Goal: Transaction & Acquisition: Book appointment/travel/reservation

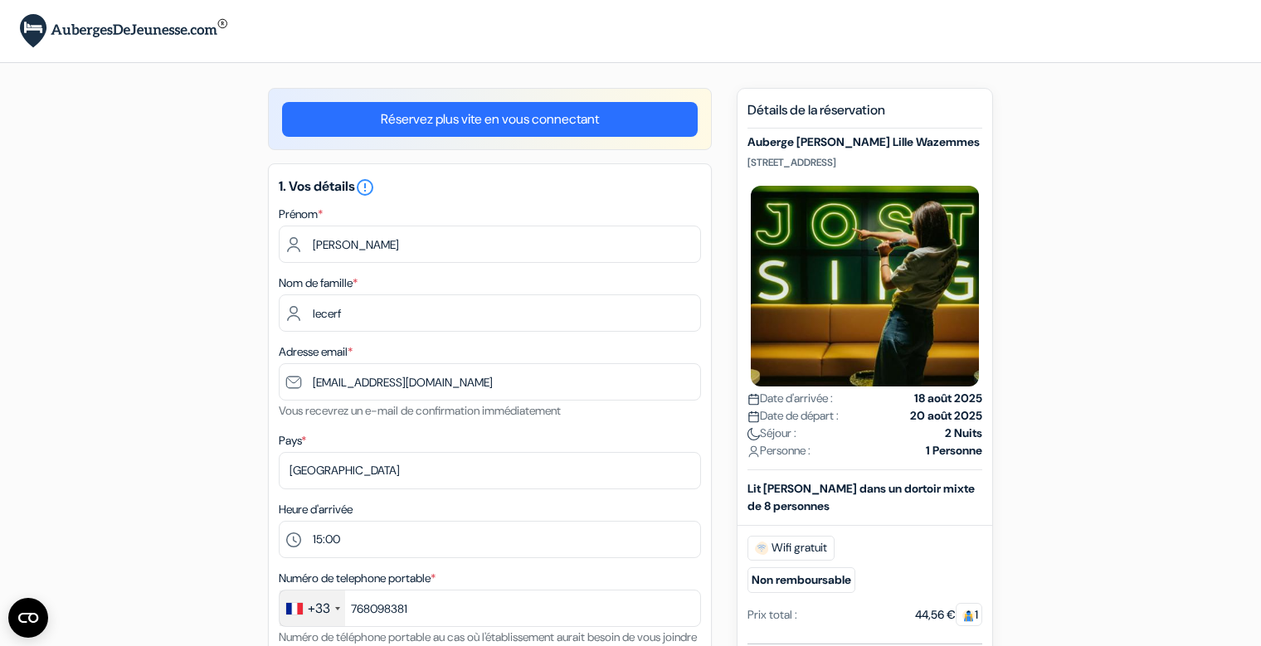
select select "15"
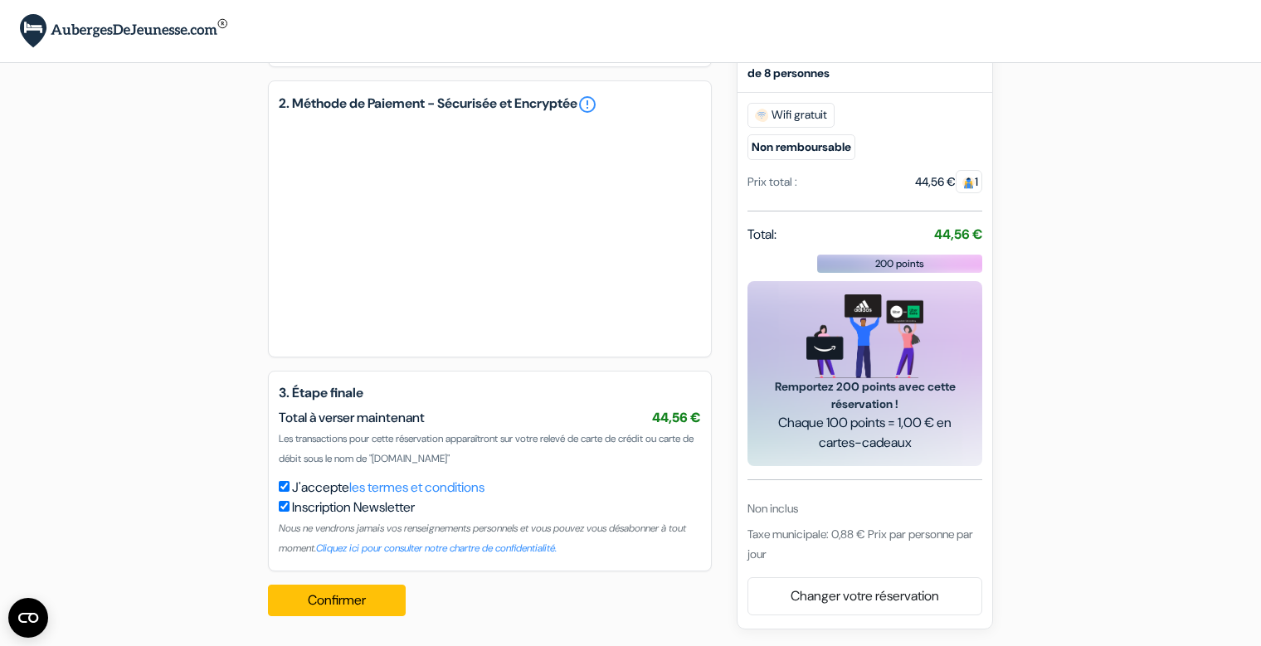
scroll to position [799, 0]
click at [349, 595] on button "Confirmer Loading..." at bounding box center [337, 601] width 138 height 32
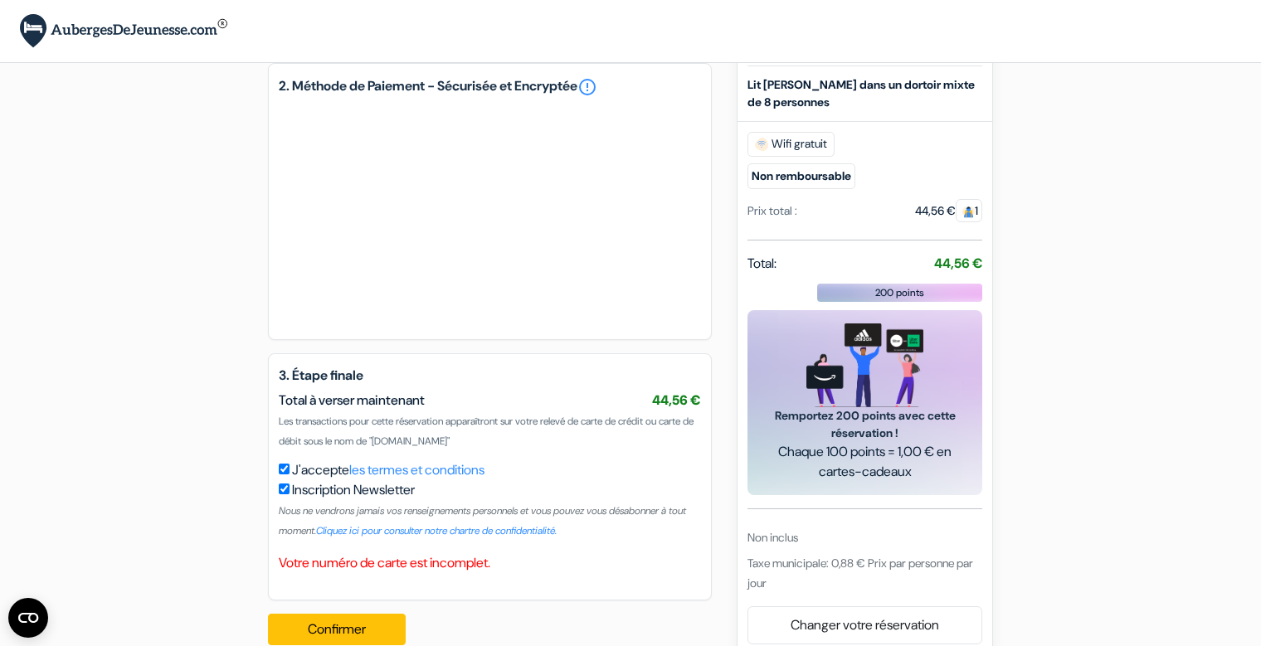
scroll to position [846, 0]
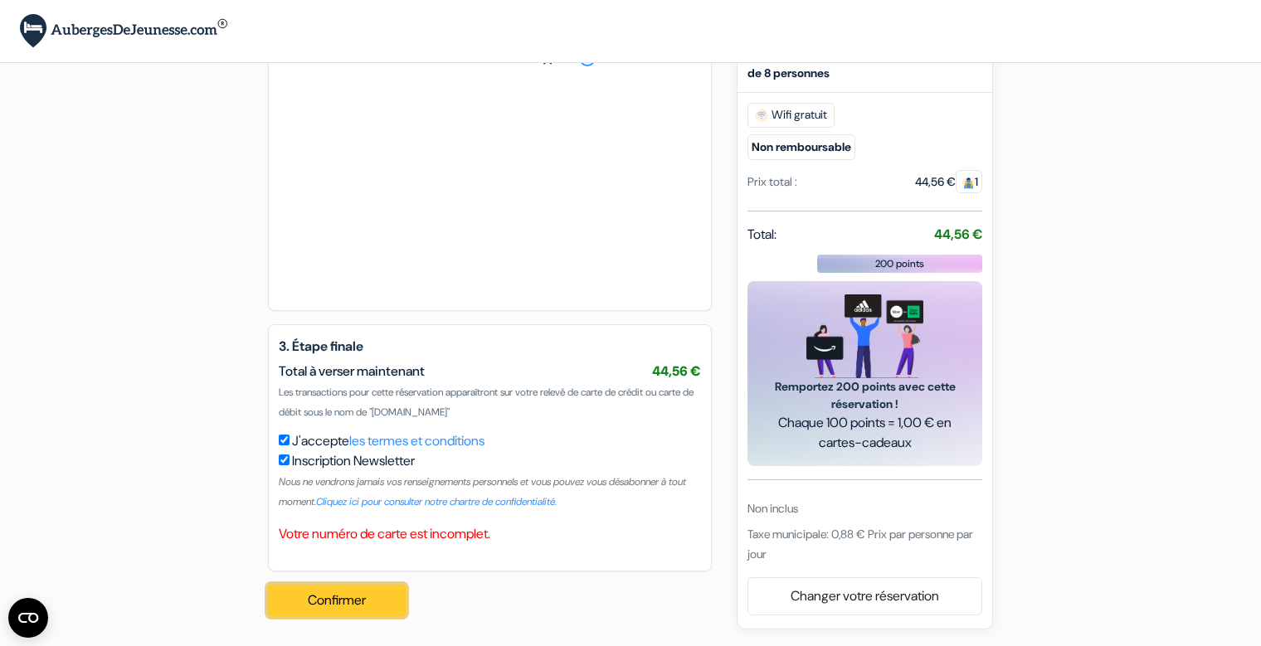
click at [338, 596] on button "Confirmer Loading..." at bounding box center [337, 601] width 138 height 32
click at [357, 610] on button "Confirmer Loading..." at bounding box center [337, 601] width 138 height 32
click at [326, 597] on button "Confirmer Loading..." at bounding box center [337, 601] width 138 height 32
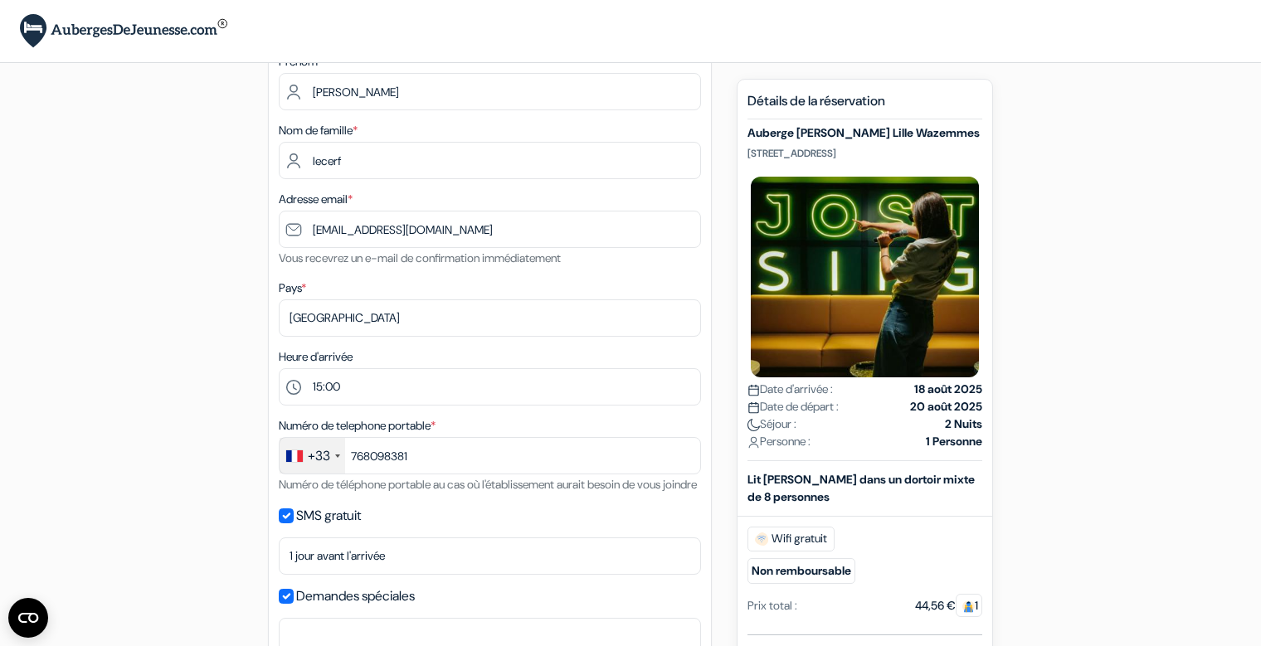
scroll to position [151, 0]
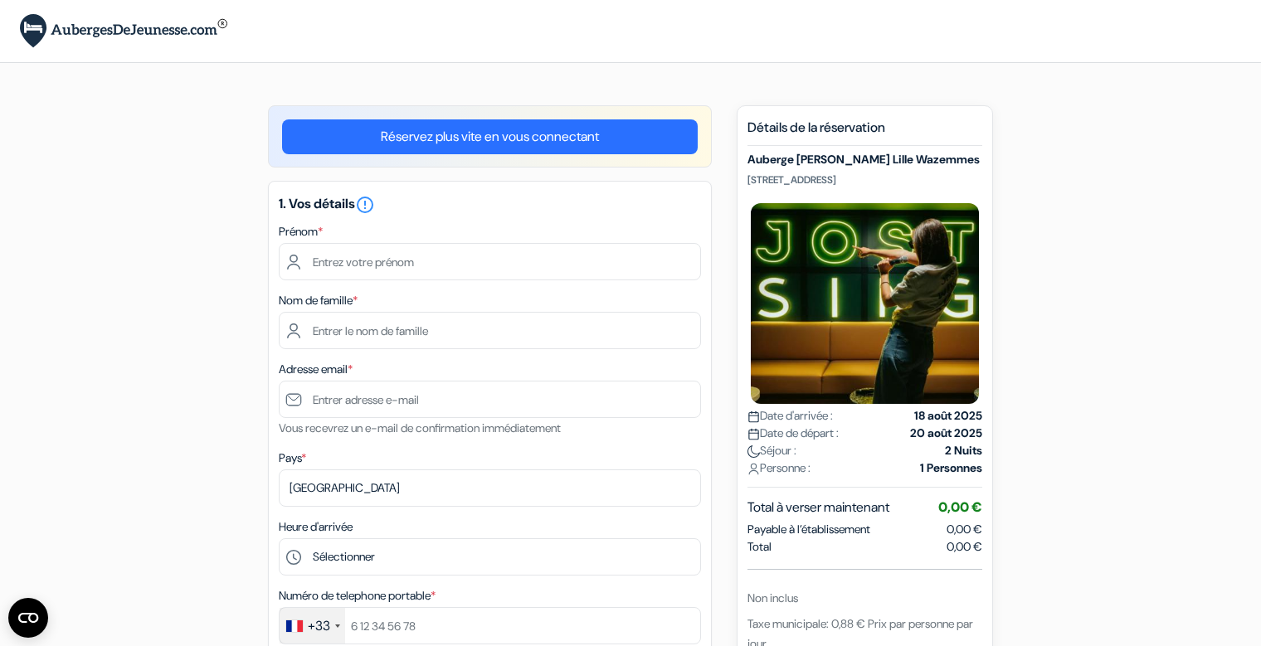
scroll to position [77, 0]
click at [365, 260] on input "text" at bounding box center [490, 261] width 422 height 37
type input "[PERSON_NAME]"
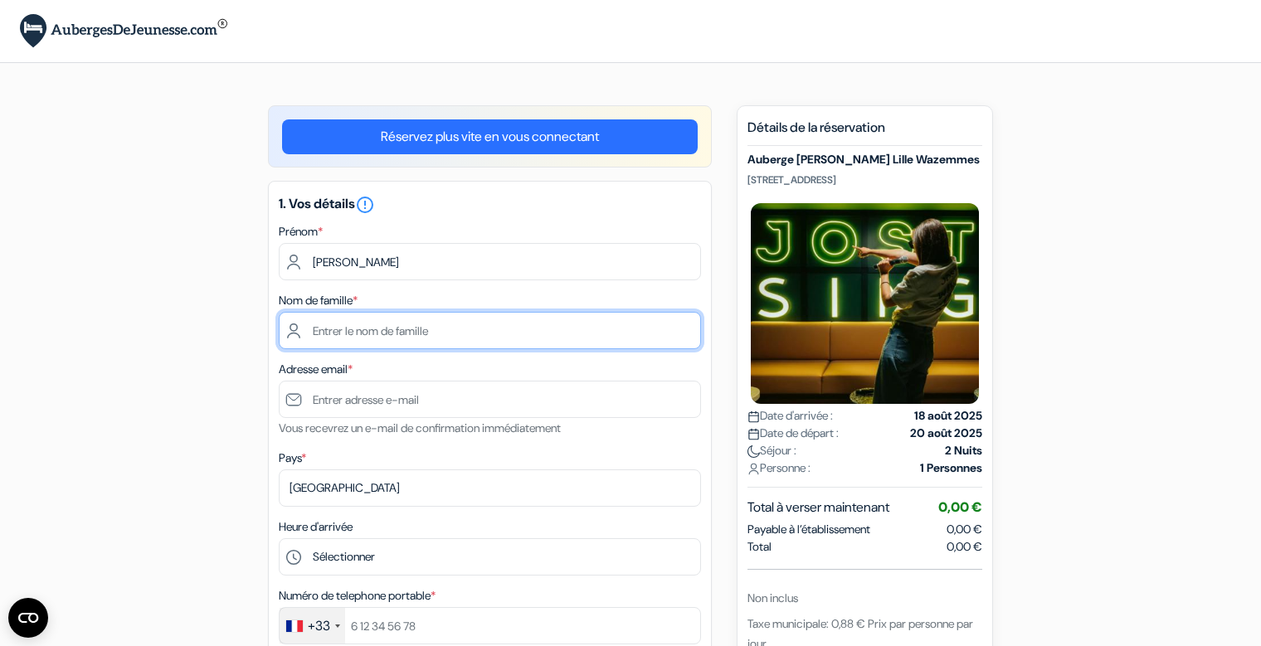
type input "lecerf"
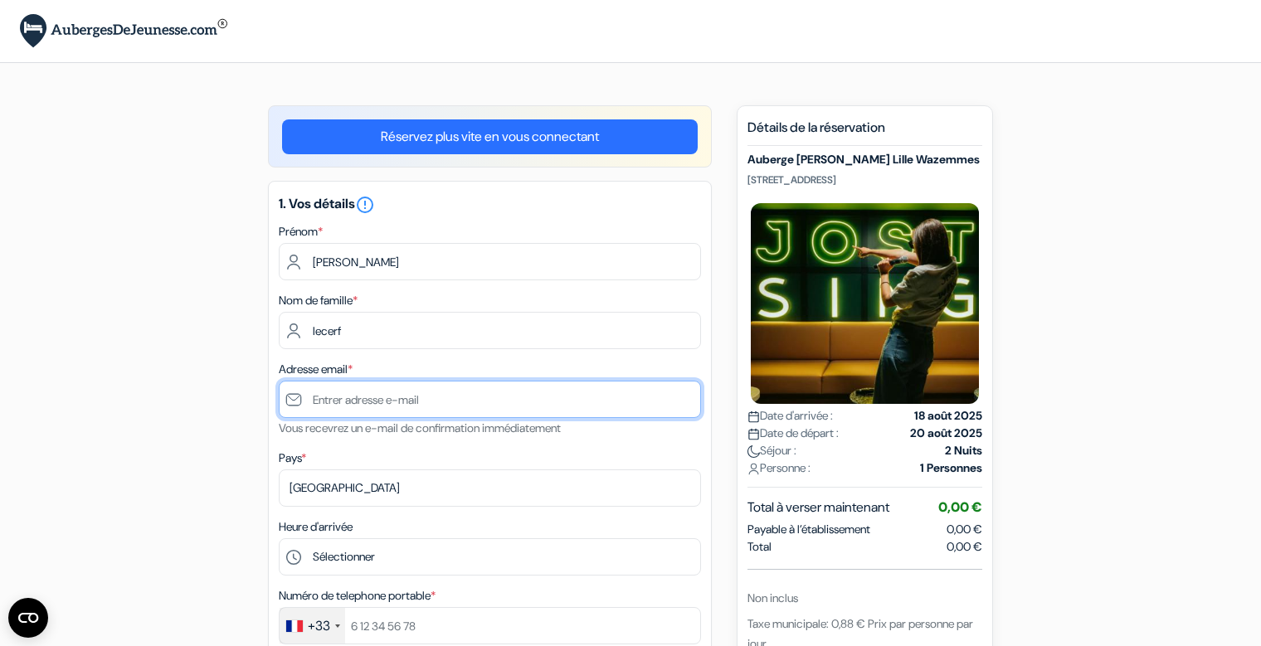
type input "[EMAIL_ADDRESS][DOMAIN_NAME]"
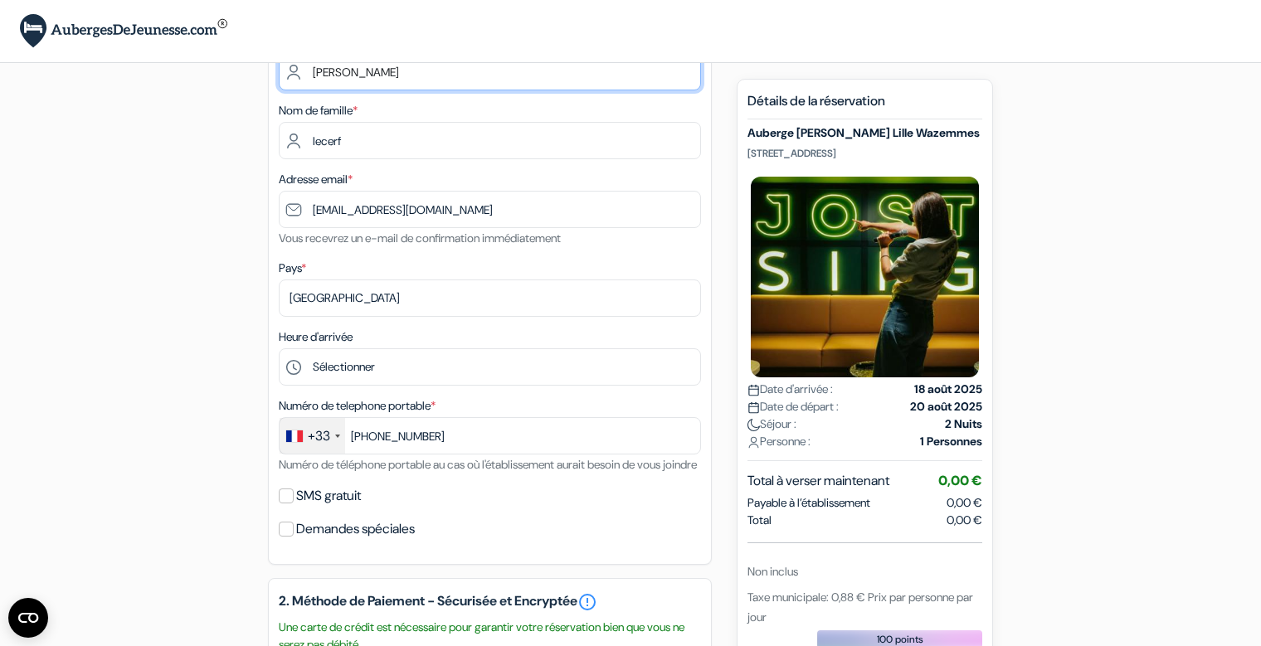
scroll to position [311, 0]
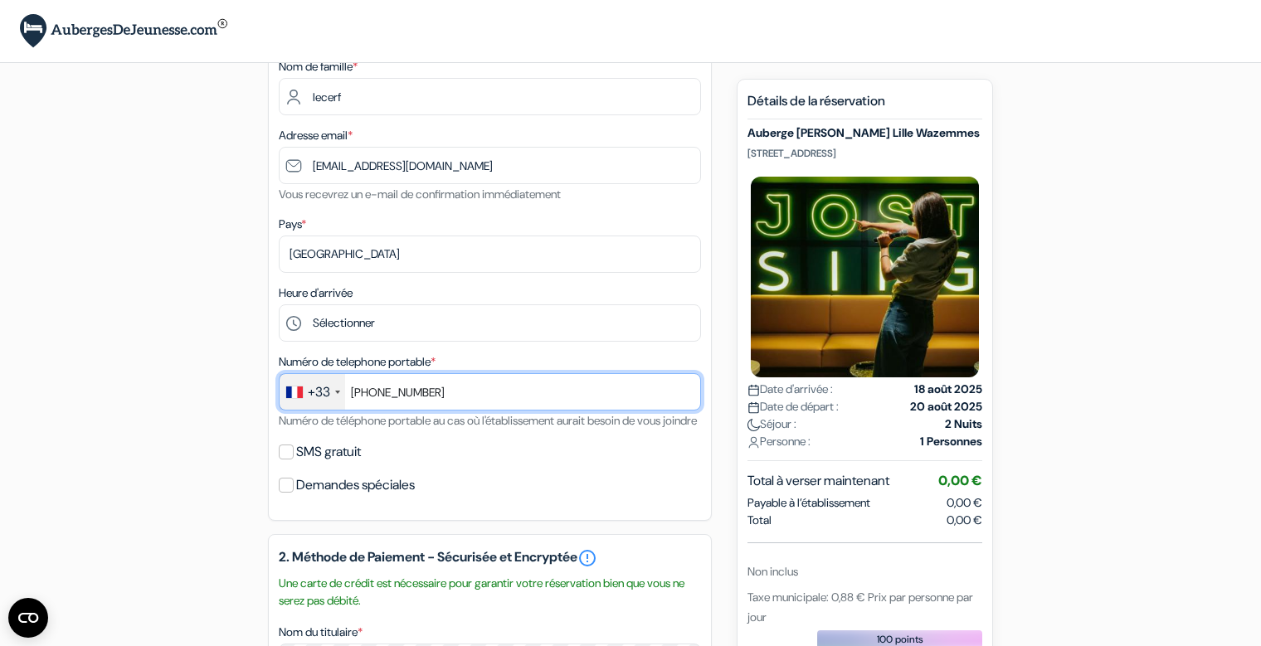
click at [392, 391] on input "[PHONE_NUMBER]" at bounding box center [490, 391] width 422 height 37
type input "[PHONE_NUMBER]"
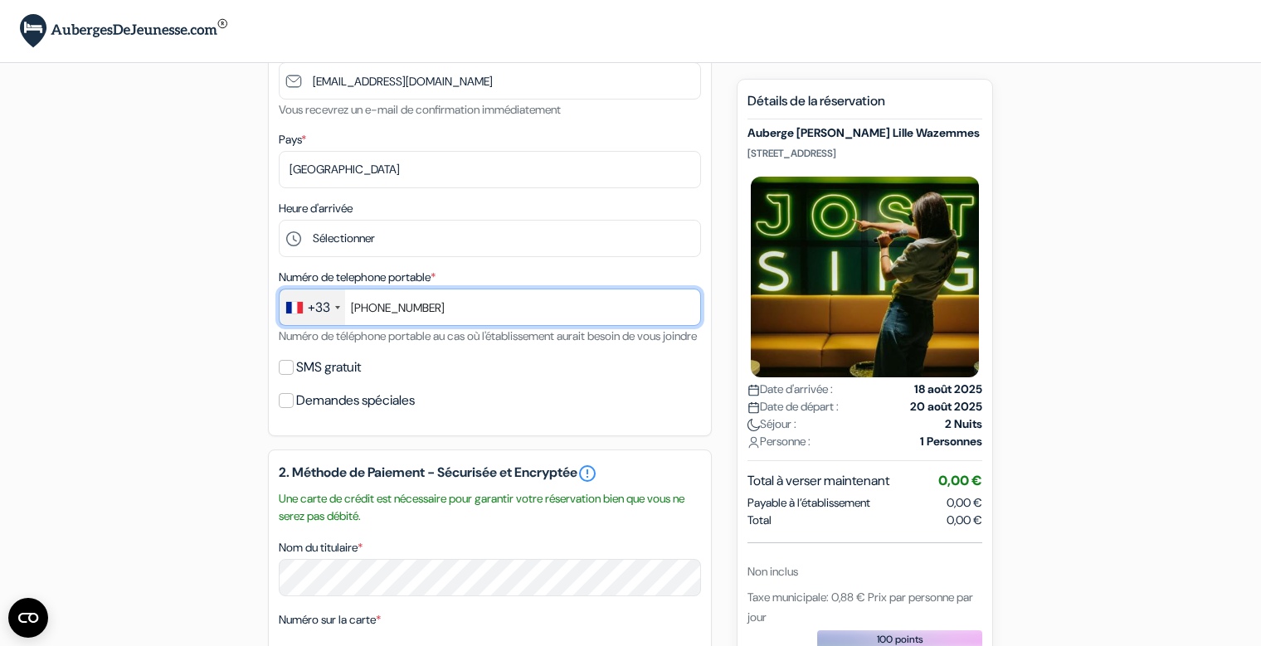
scroll to position [434, 0]
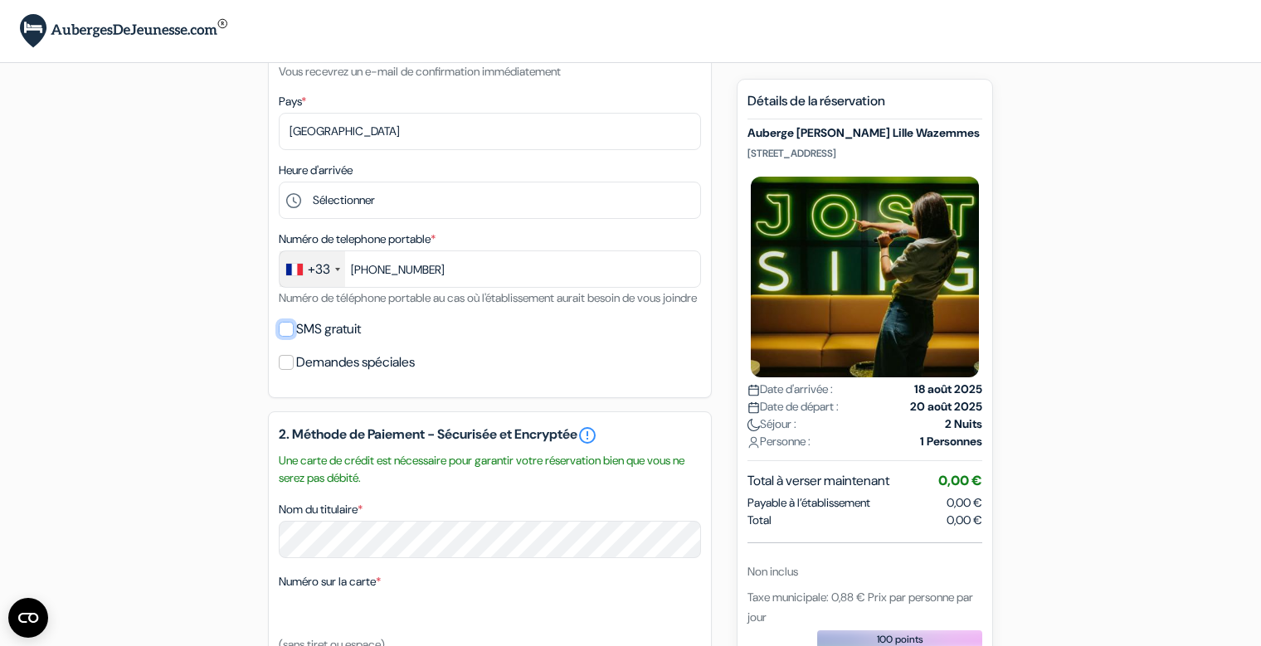
click at [279, 337] on input "SMS gratuit" at bounding box center [286, 329] width 15 height 15
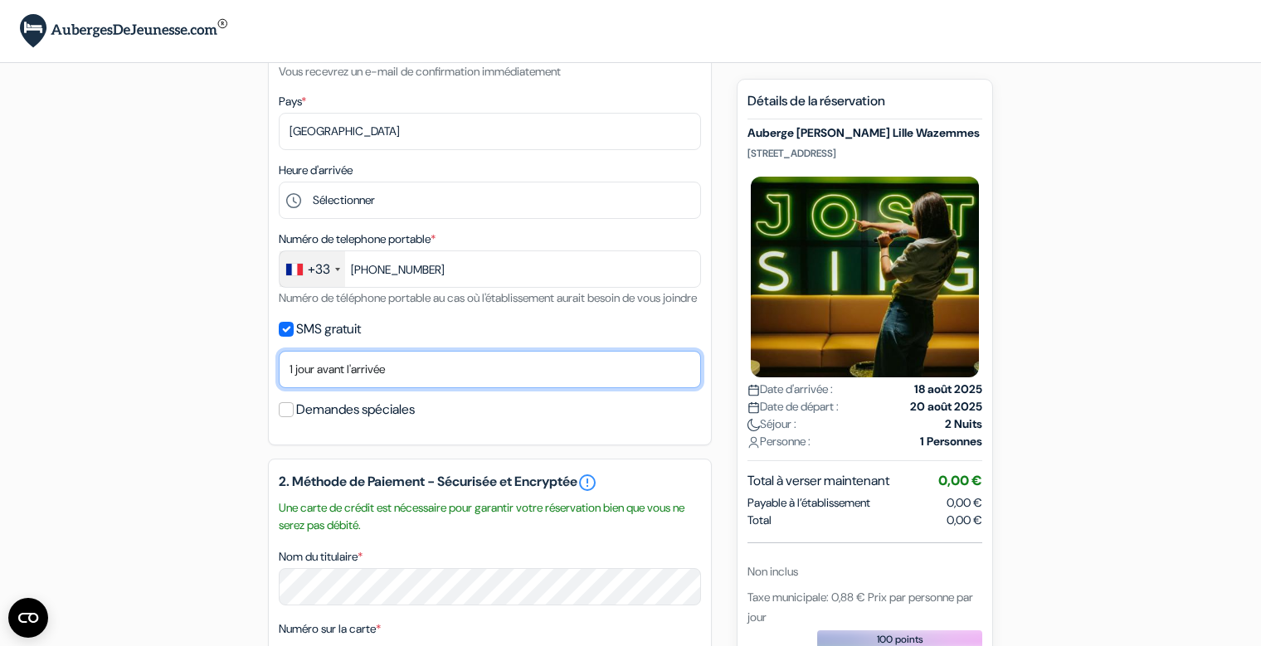
click at [283, 388] on select "Non merci Maintenant Le jour de votre arrivée 1 jour avant l'arrivée 2 jours av…" at bounding box center [490, 369] width 422 height 37
click at [453, 331] on div "1. Vos détails error_outline Prénom * [PERSON_NAME] Nom de famille * lecerf Adr…" at bounding box center [490, 134] width 444 height 621
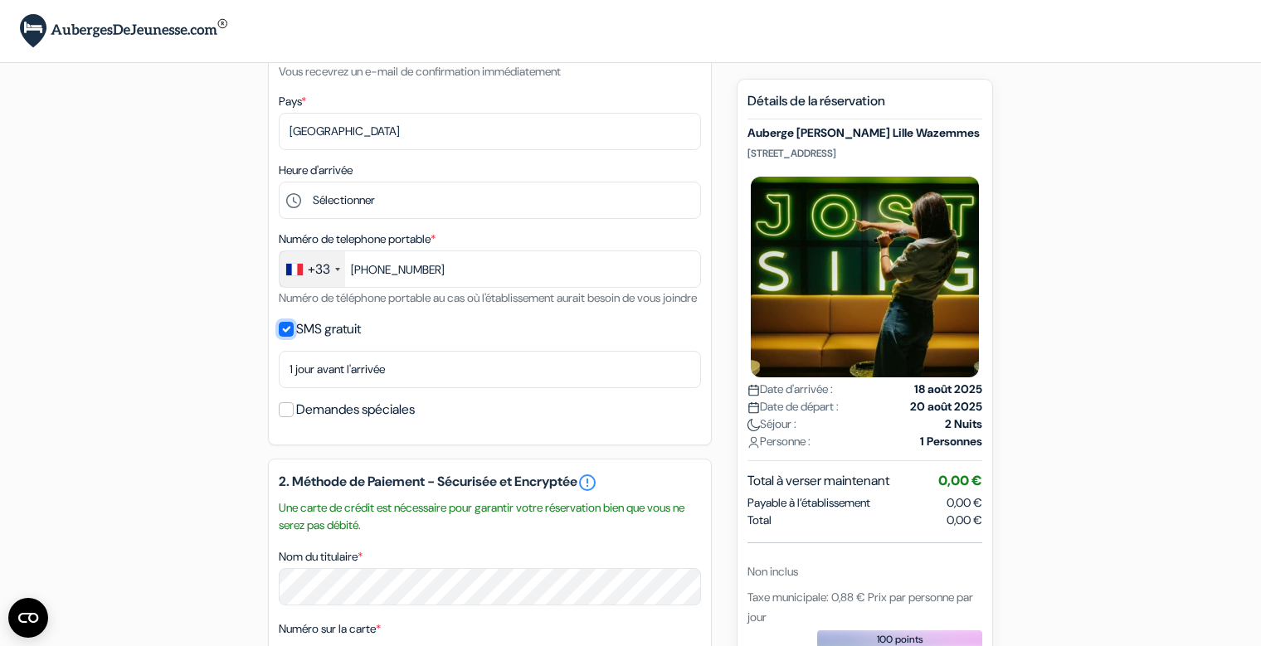
click at [286, 337] on input "SMS gratuit" at bounding box center [286, 329] width 15 height 15
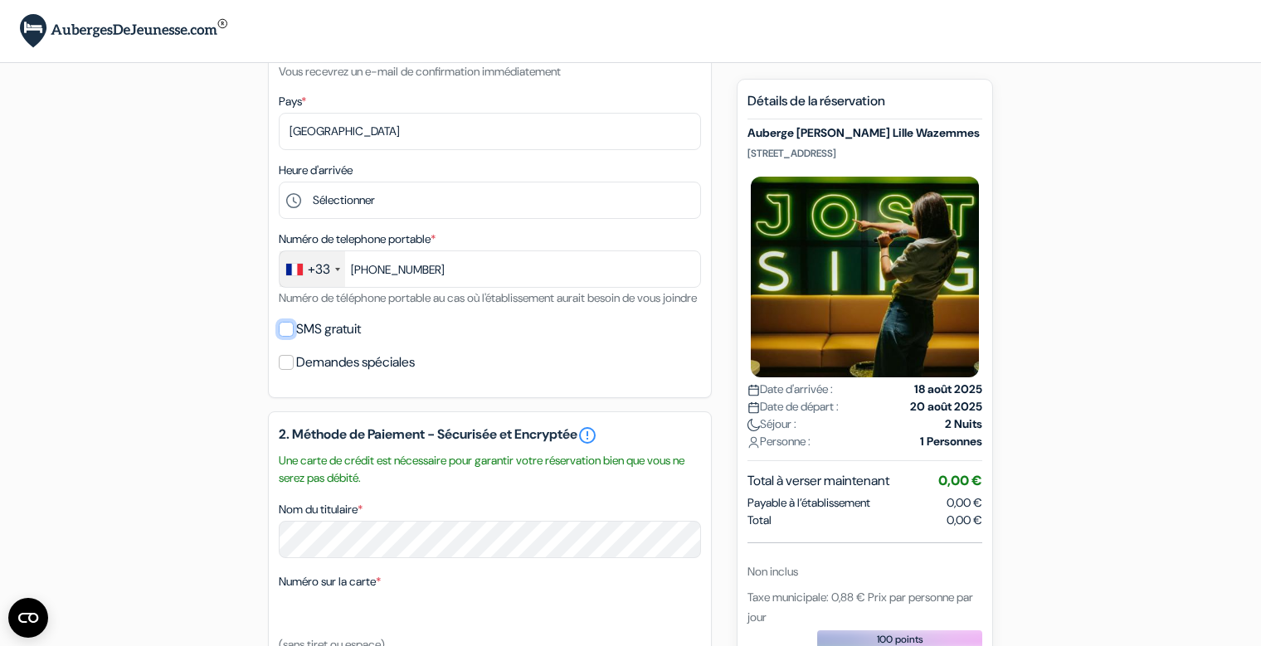
click at [286, 337] on input "SMS gratuit" at bounding box center [286, 329] width 15 height 15
checkbox input "true"
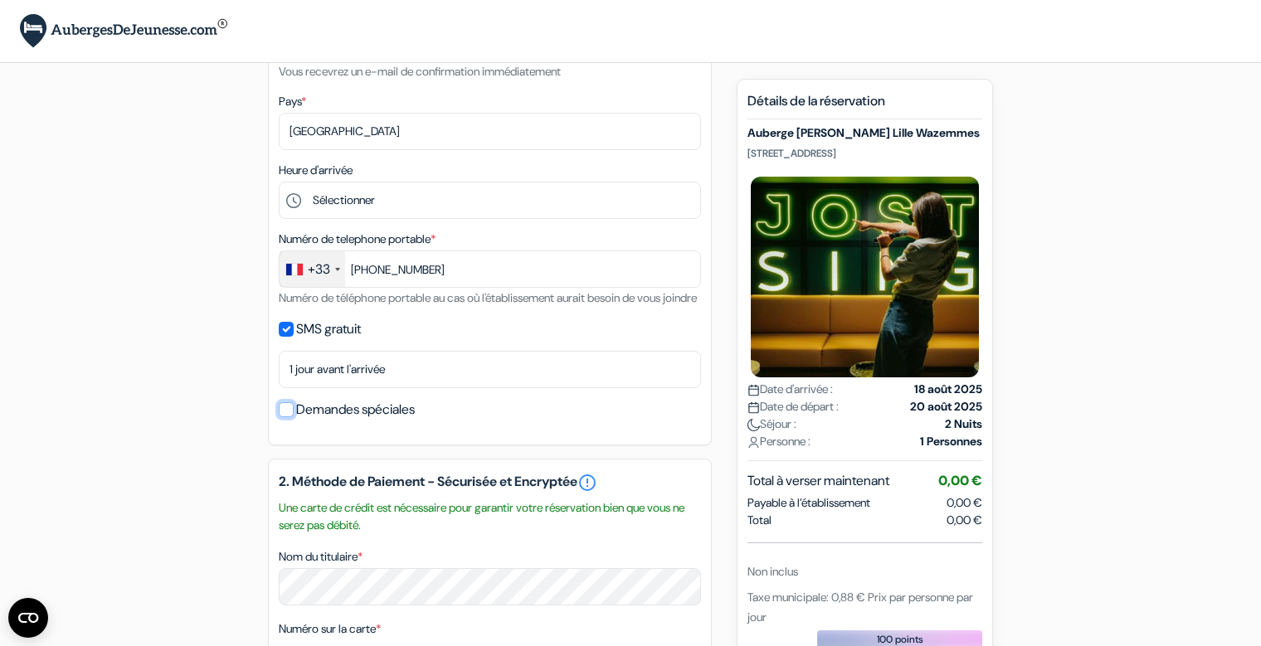
click at [285, 417] on input "Demandes spéciales" at bounding box center [286, 409] width 15 height 15
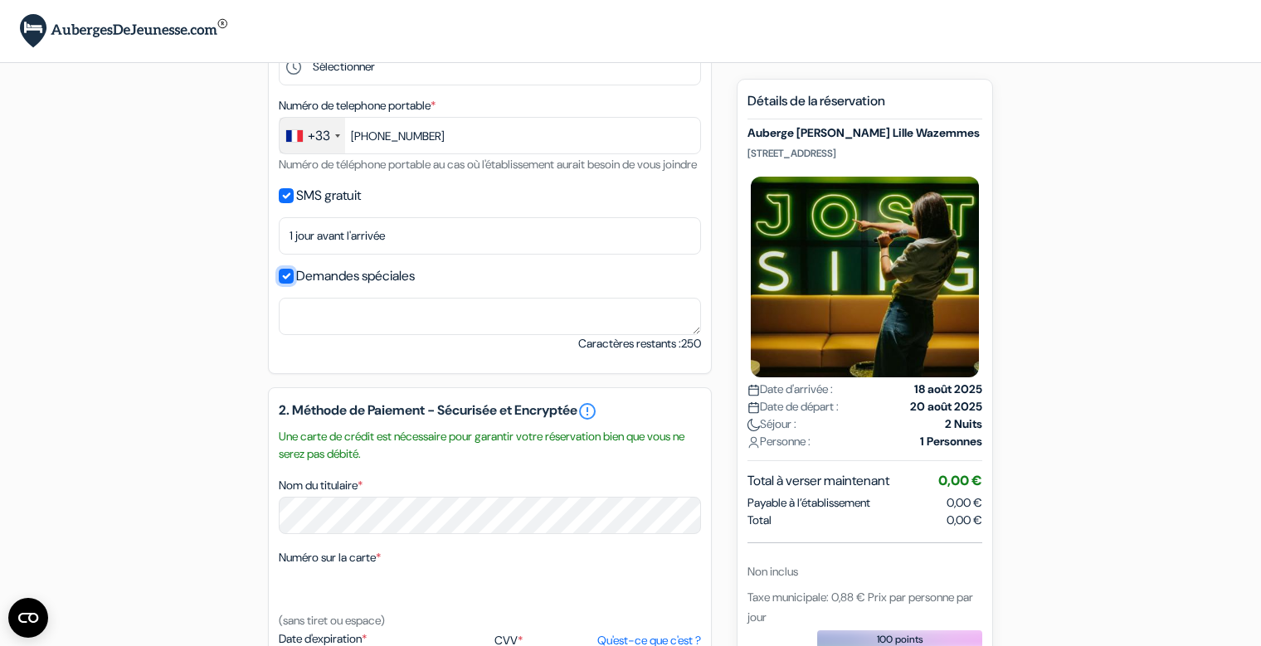
scroll to position [568, 0]
click at [287, 283] on input "Demandes spéciales" at bounding box center [286, 275] width 15 height 15
checkbox input "false"
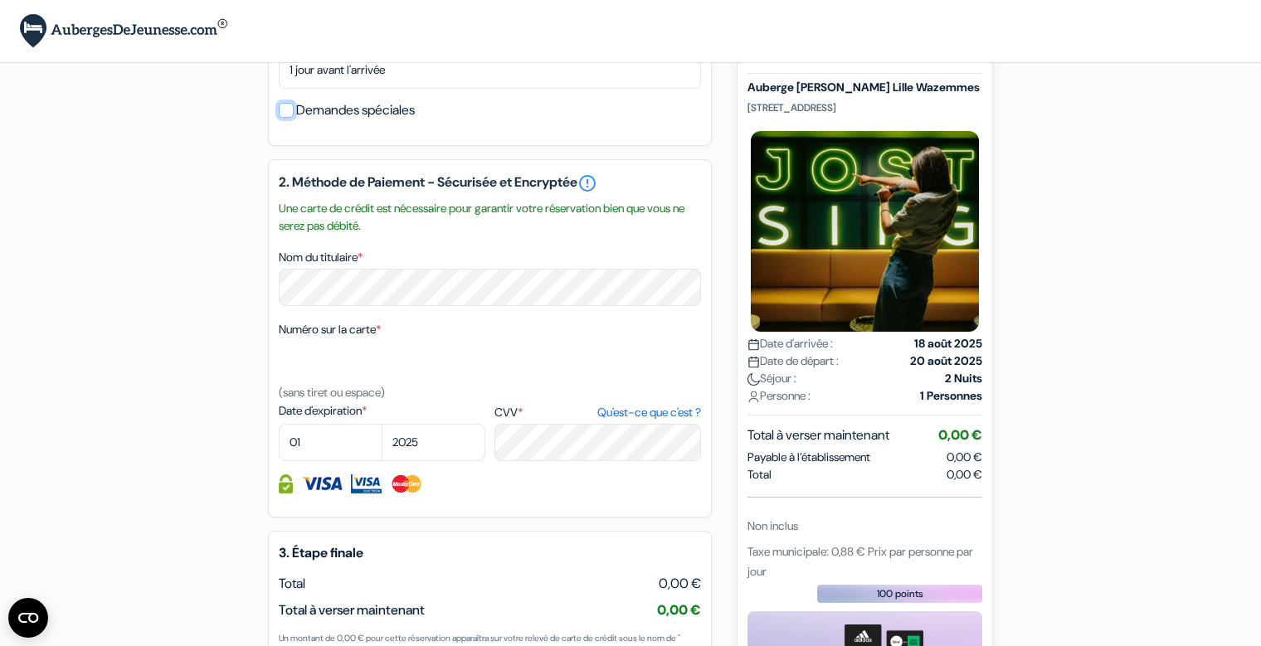
scroll to position [736, 0]
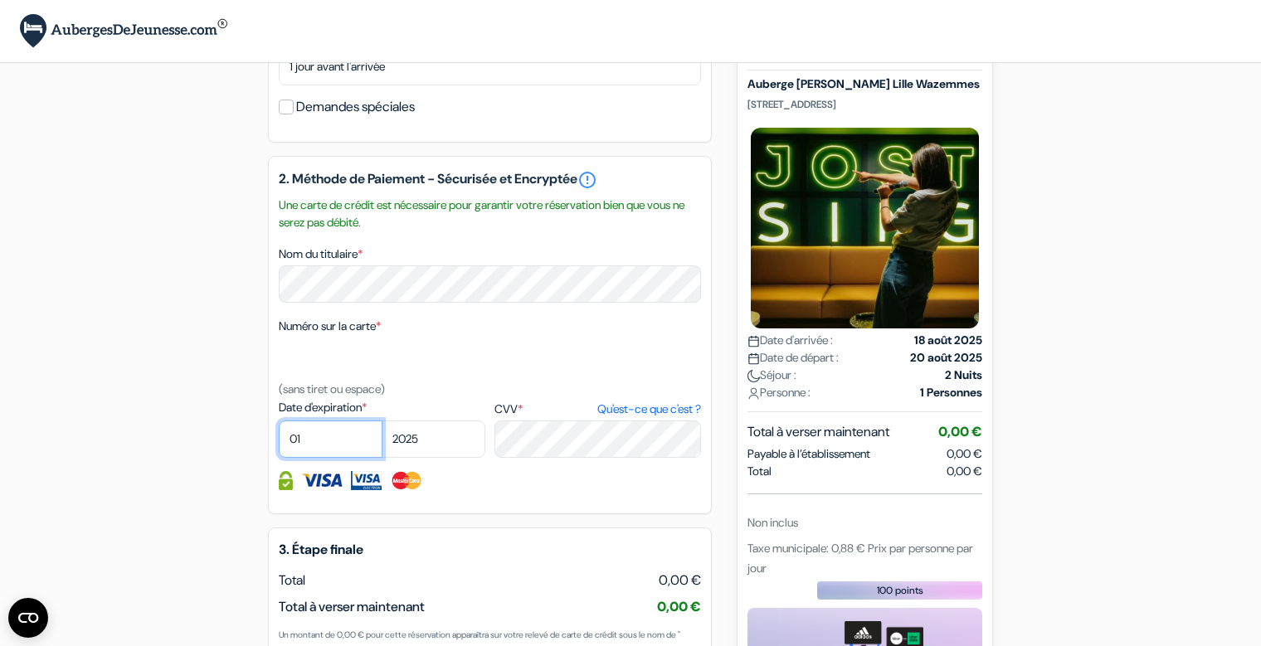
select select "09"
select select "2028"
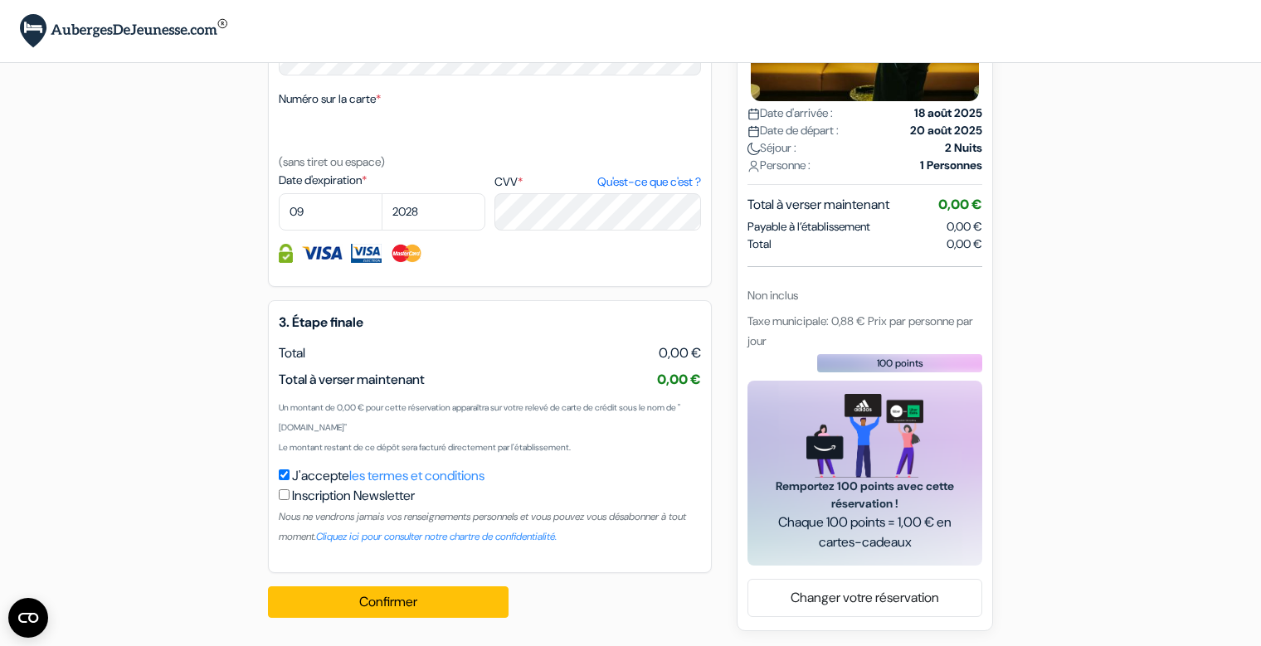
scroll to position [985, 0]
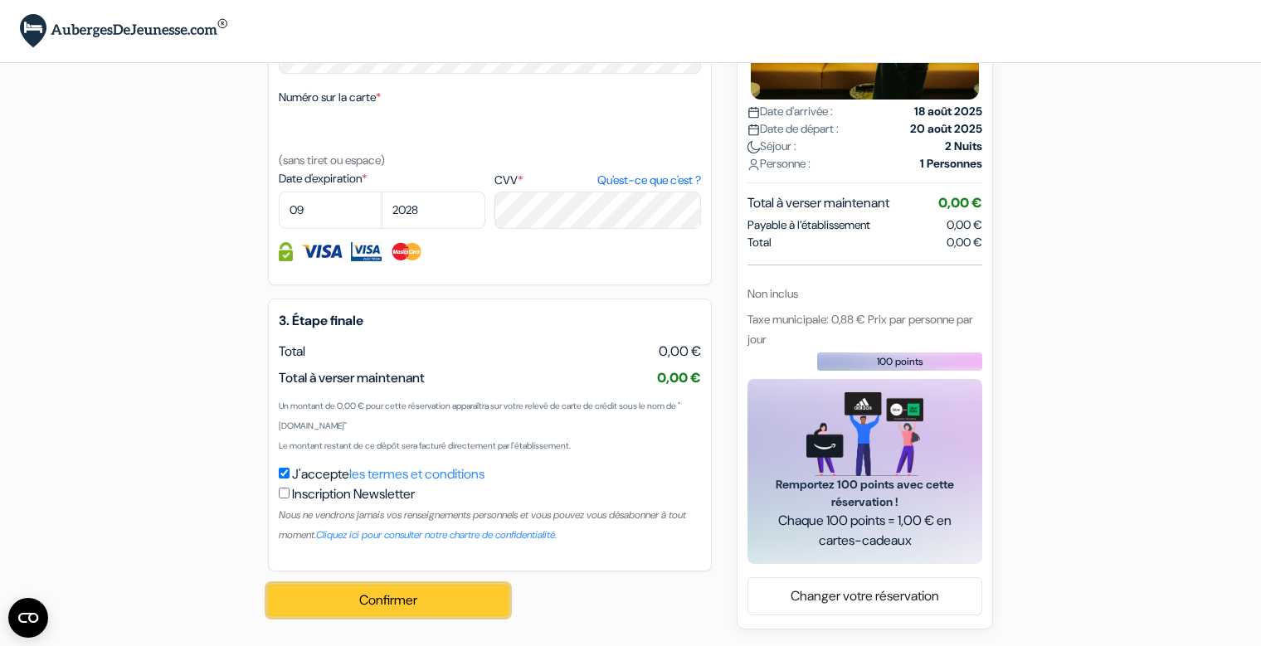
click at [389, 603] on button "Confirmer Loading..." at bounding box center [388, 601] width 241 height 32
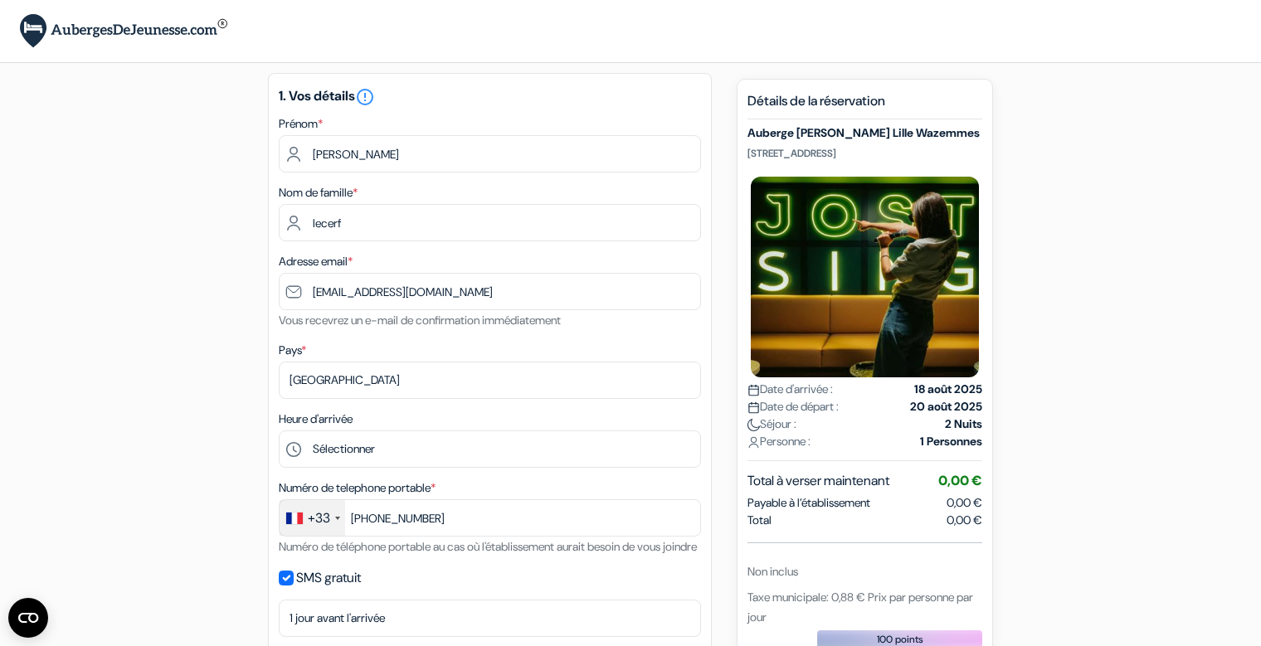
scroll to position [0, 0]
